Goal: Task Accomplishment & Management: Use online tool/utility

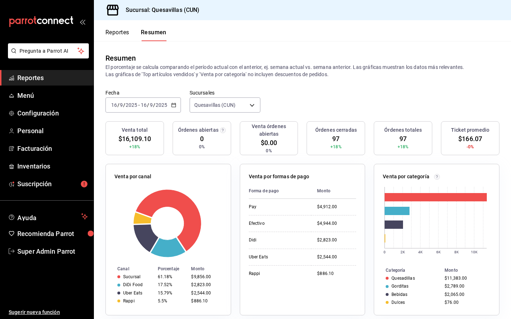
click at [49, 73] on span "Reportes" at bounding box center [52, 78] width 70 height 10
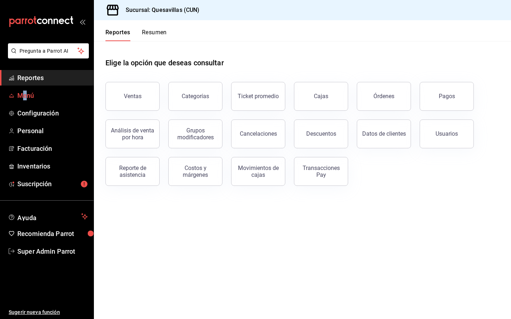
drag, startPoint x: 23, startPoint y: 87, endPoint x: 25, endPoint y: 91, distance: 4.2
click at [25, 91] on ul "Reportes Menú Configuración Personal Facturación Inventarios Suscripción" at bounding box center [46, 131] width 93 height 122
click at [25, 91] on span "Menú" at bounding box center [52, 96] width 70 height 10
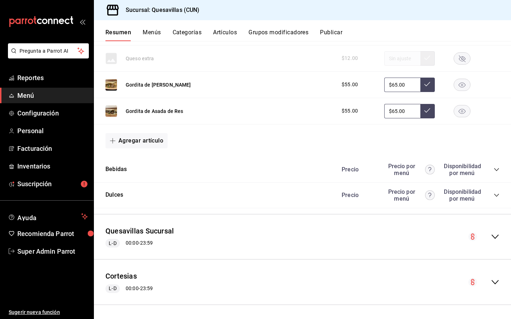
scroll to position [1022, 0]
click at [493, 166] on icon "collapse-category-row" at bounding box center [496, 169] width 6 height 6
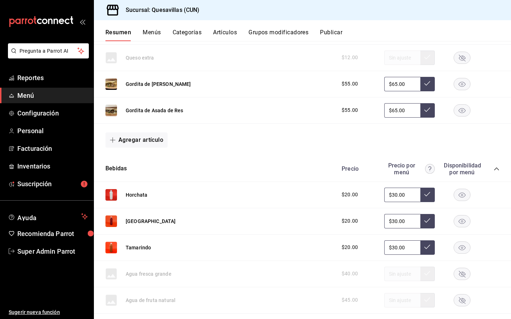
click at [493, 166] on icon "collapse-category-row" at bounding box center [496, 169] width 6 height 6
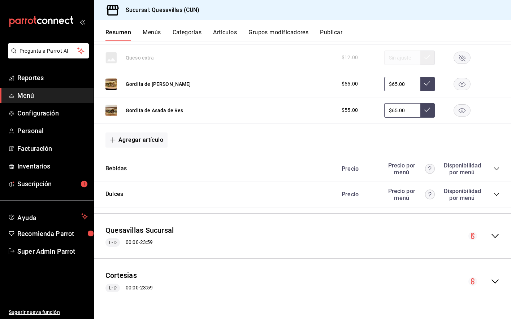
click at [493, 196] on icon "collapse-category-row" at bounding box center [496, 195] width 6 height 6
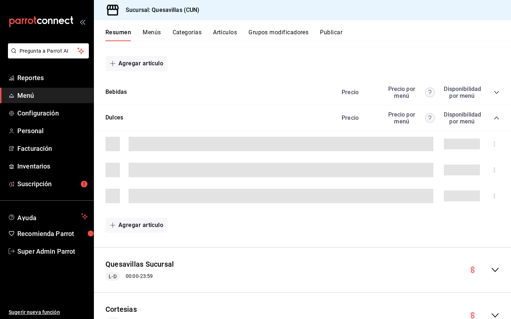
scroll to position [1098, 0]
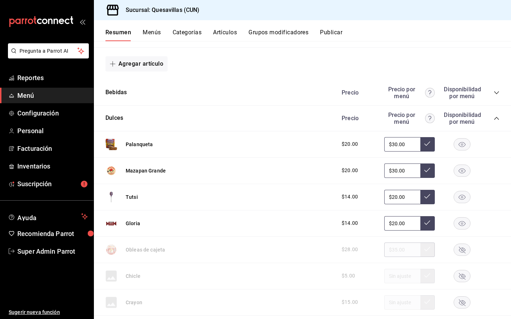
click at [401, 199] on input "$20.00" at bounding box center [402, 197] width 36 height 14
type input "$14.00"
click at [425, 199] on icon at bounding box center [427, 196] width 6 height 6
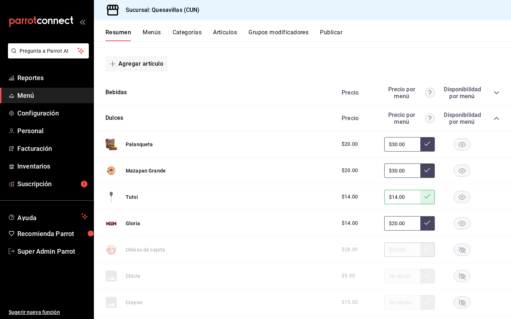
click at [401, 225] on input "$20.00" at bounding box center [402, 223] width 36 height 14
type input "$14.00"
click at [401, 170] on input "$30.00" at bounding box center [402, 171] width 36 height 14
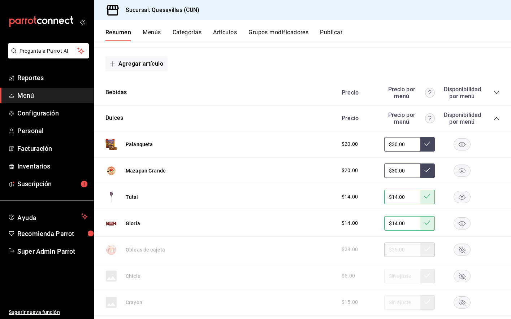
click at [401, 170] on input "$30.00" at bounding box center [402, 171] width 36 height 14
type input "$25.00"
click at [405, 144] on input "$30.00" at bounding box center [402, 144] width 36 height 14
type input "$25.00"
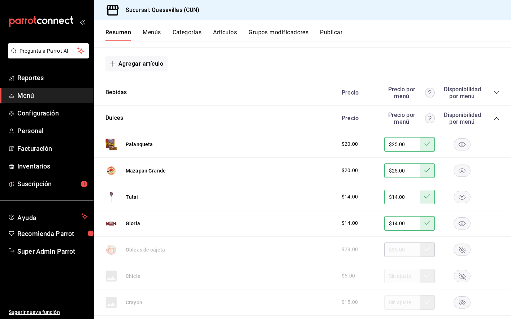
click at [337, 31] on button "Publicar" at bounding box center [331, 35] width 22 height 12
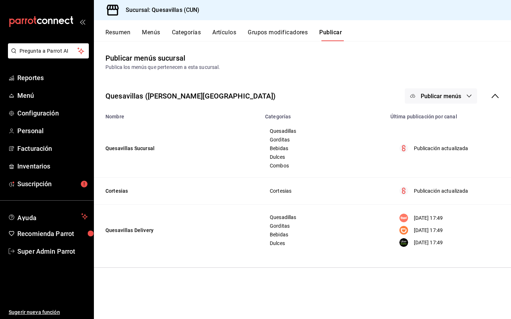
click at [428, 95] on span "Publicar menús" at bounding box center [441, 96] width 40 height 7
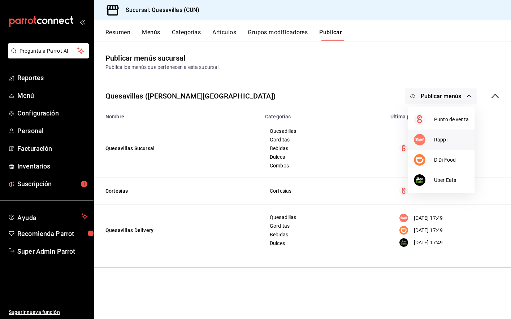
click at [459, 139] on span "Rappi" at bounding box center [451, 140] width 35 height 8
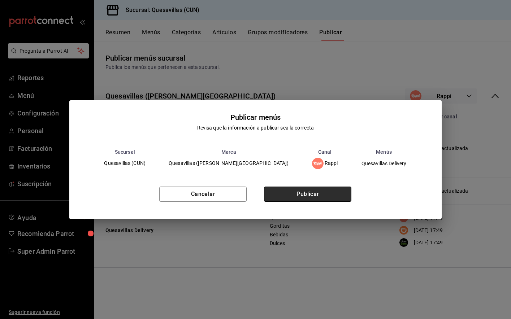
click at [310, 193] on button "Publicar" at bounding box center [307, 194] width 87 height 15
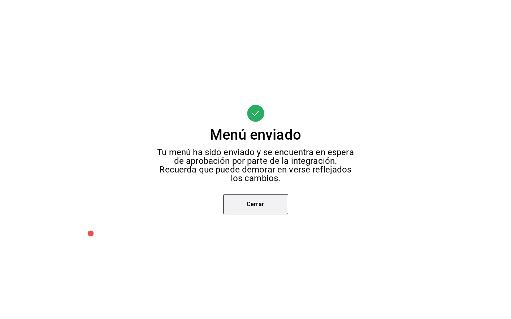
click at [271, 211] on button "Cerrar" at bounding box center [255, 204] width 65 height 20
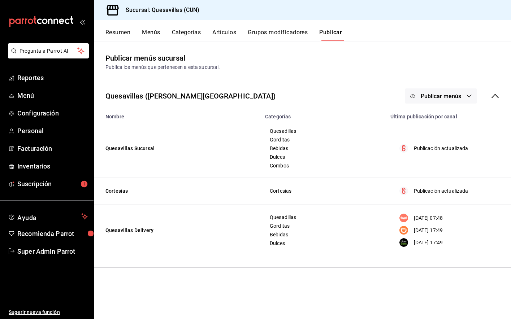
click at [430, 90] on button "Publicar menús" at bounding box center [441, 95] width 72 height 15
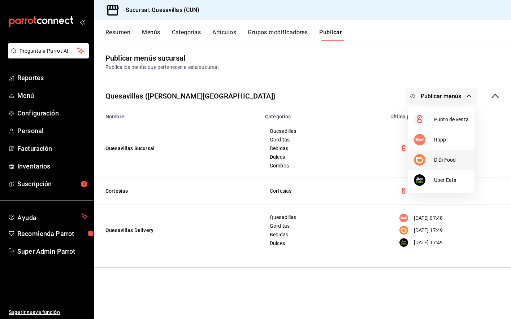
click at [436, 164] on li "DiDi Food" at bounding box center [441, 160] width 66 height 20
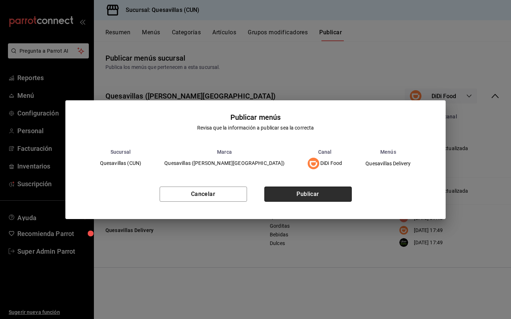
click at [330, 196] on button "Publicar" at bounding box center [307, 194] width 87 height 15
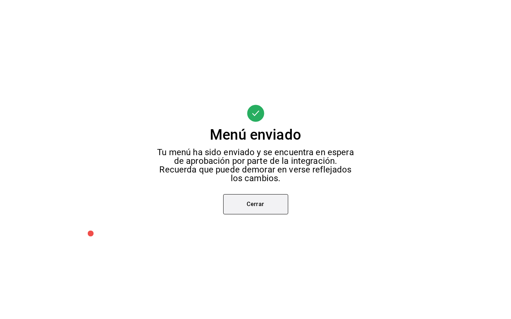
click at [261, 200] on button "Cerrar" at bounding box center [255, 204] width 65 height 20
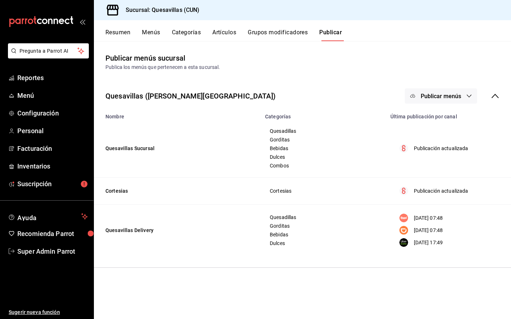
click at [438, 90] on button "Publicar menús" at bounding box center [441, 95] width 72 height 15
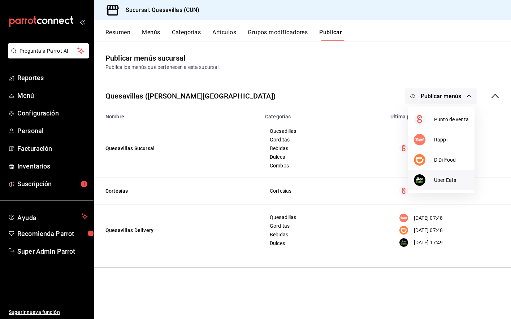
click at [445, 181] on span "Uber Eats" at bounding box center [451, 181] width 35 height 8
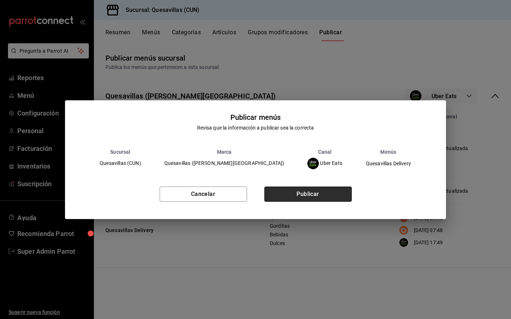
click at [311, 190] on button "Publicar" at bounding box center [307, 194] width 87 height 15
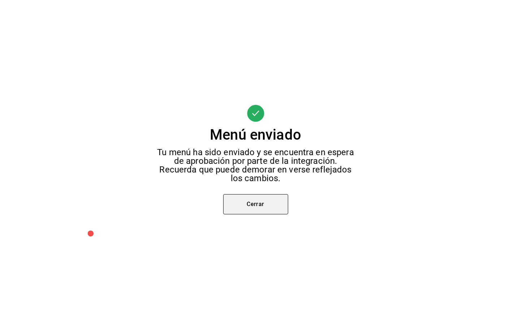
click at [271, 205] on button "Cerrar" at bounding box center [255, 204] width 65 height 20
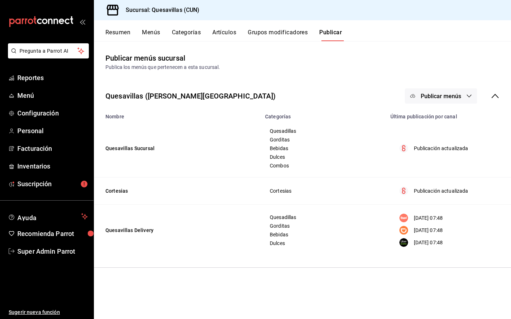
click at [114, 33] on button "Resumen" at bounding box center [117, 35] width 25 height 12
